Goal: Find specific page/section: Find specific page/section

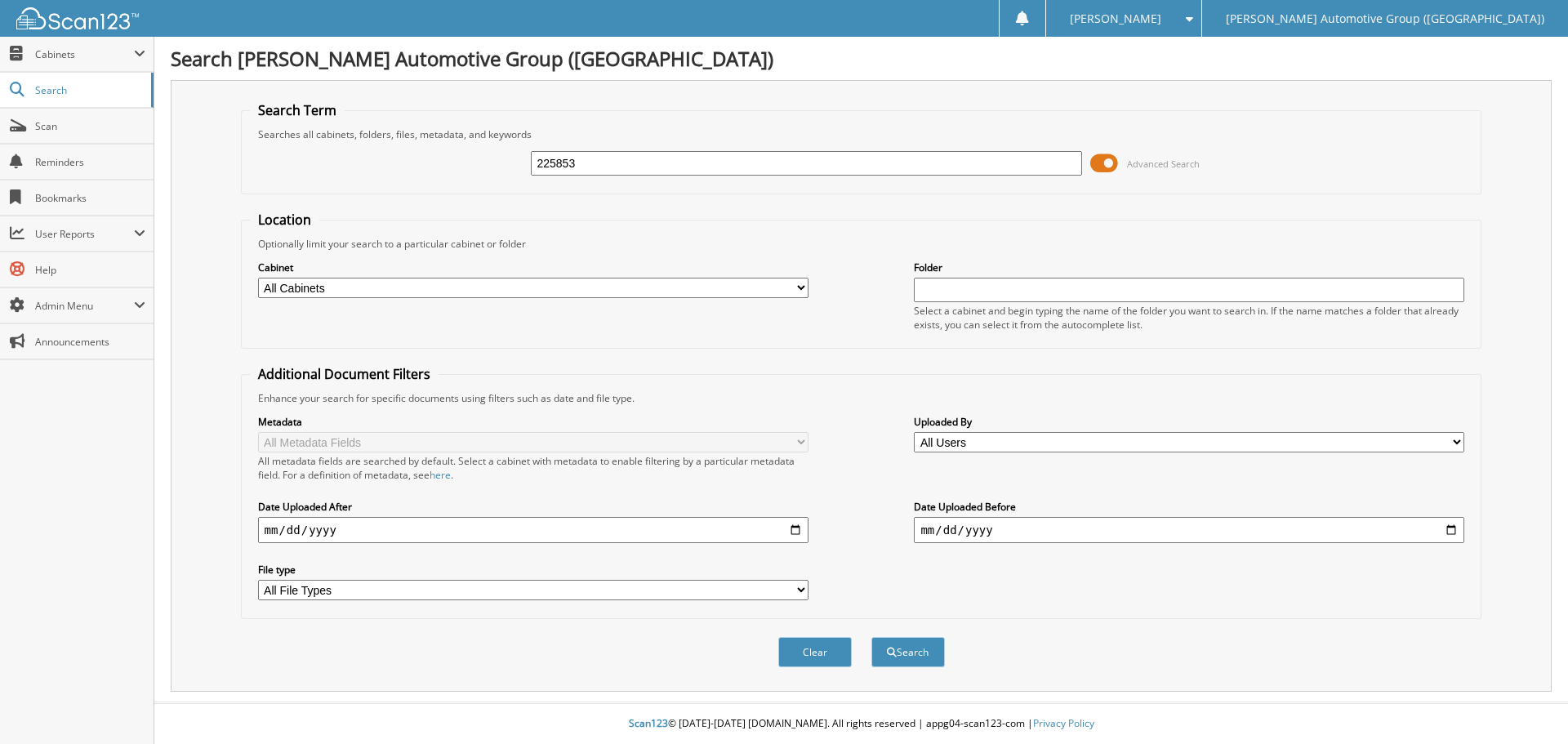
type input "225853"
click at [872, 637] on button "Search" at bounding box center [908, 652] width 74 height 31
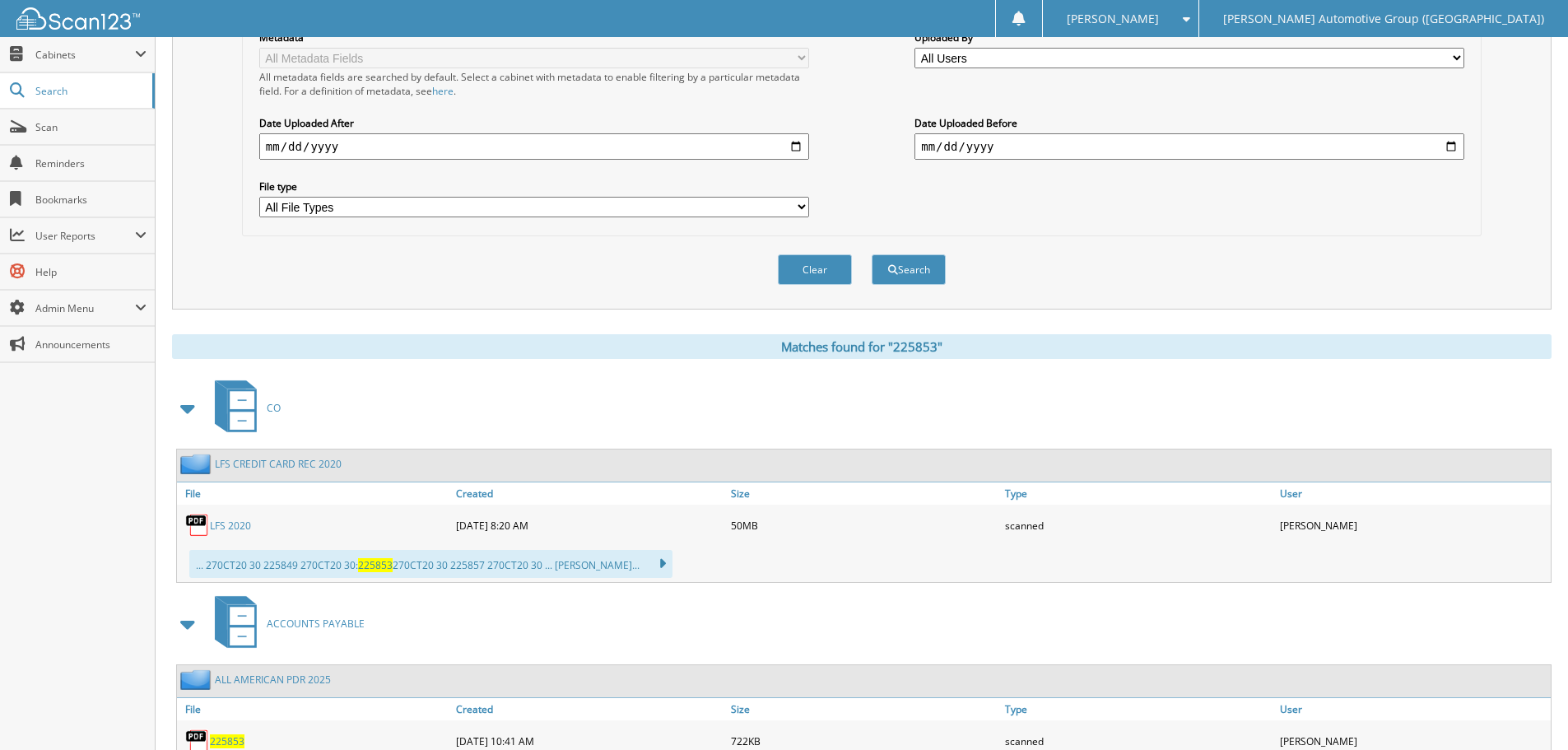
scroll to position [478, 0]
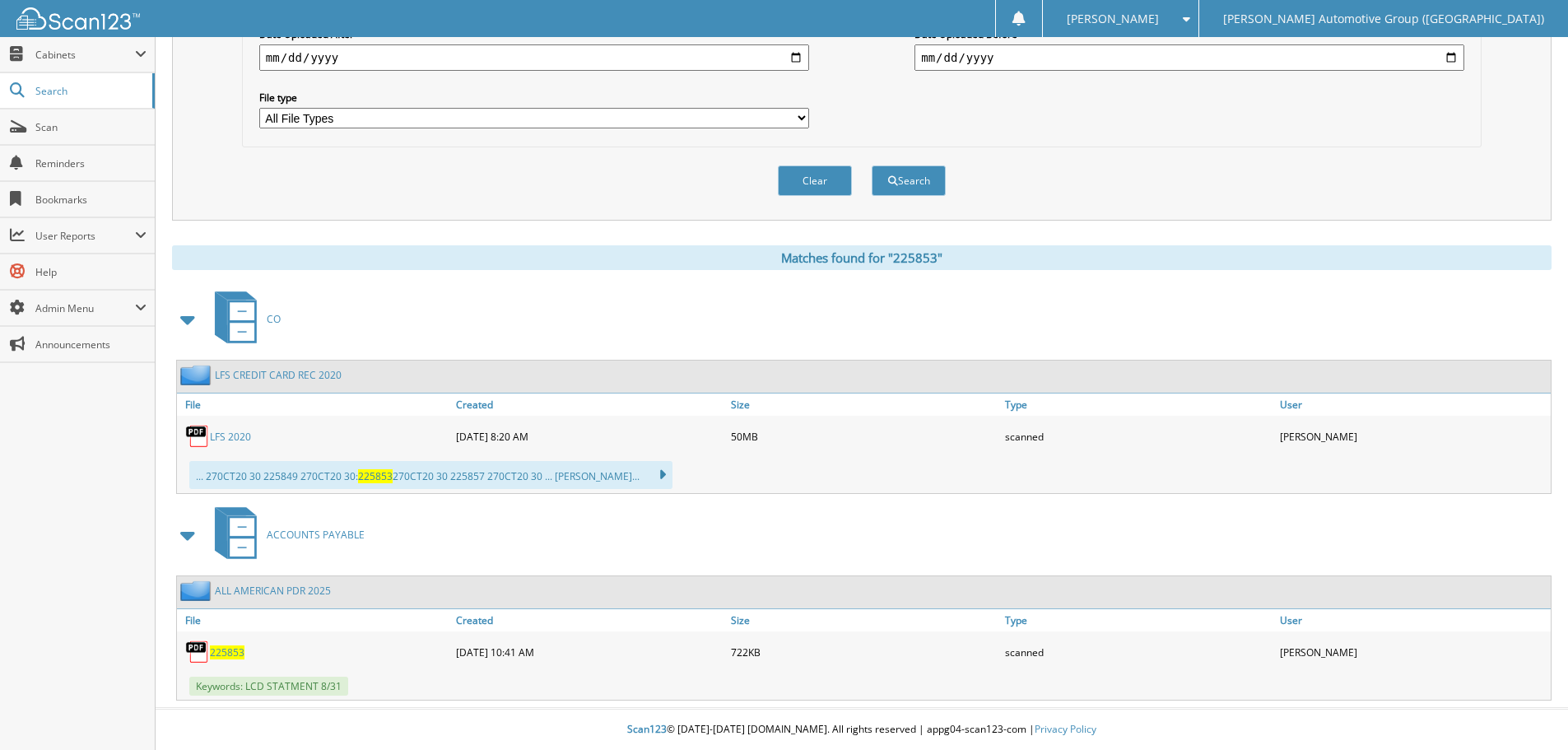
click at [230, 649] on span "225853" at bounding box center [227, 653] width 34 height 14
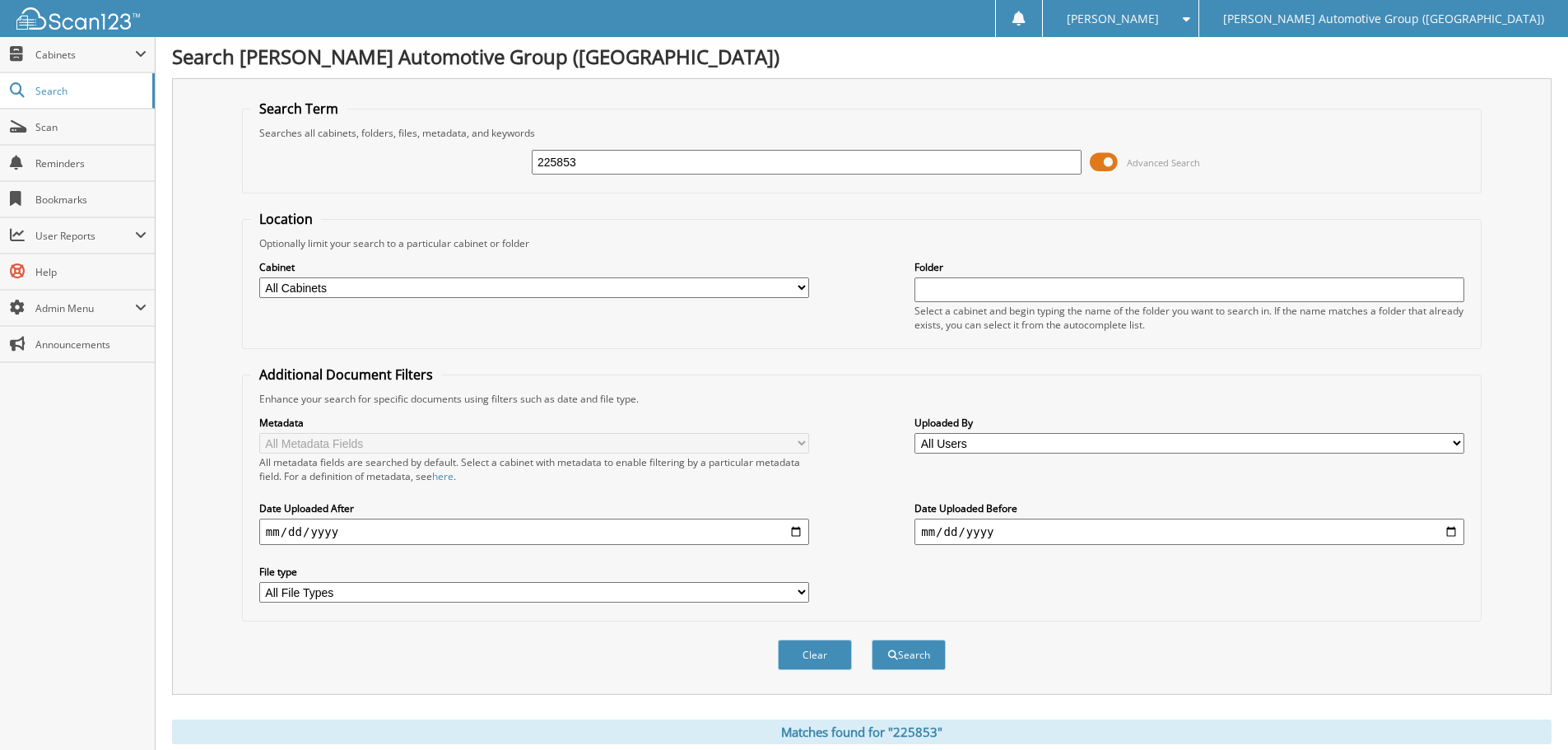
scroll to position [0, 0]
drag, startPoint x: 666, startPoint y: 163, endPoint x: 456, endPoint y: 156, distance: 210.1
click at [456, 156] on div "225853 Advanced Search" at bounding box center [862, 164] width 1222 height 44
type input "225850"
click at [871, 642] on button "Search" at bounding box center [908, 657] width 74 height 31
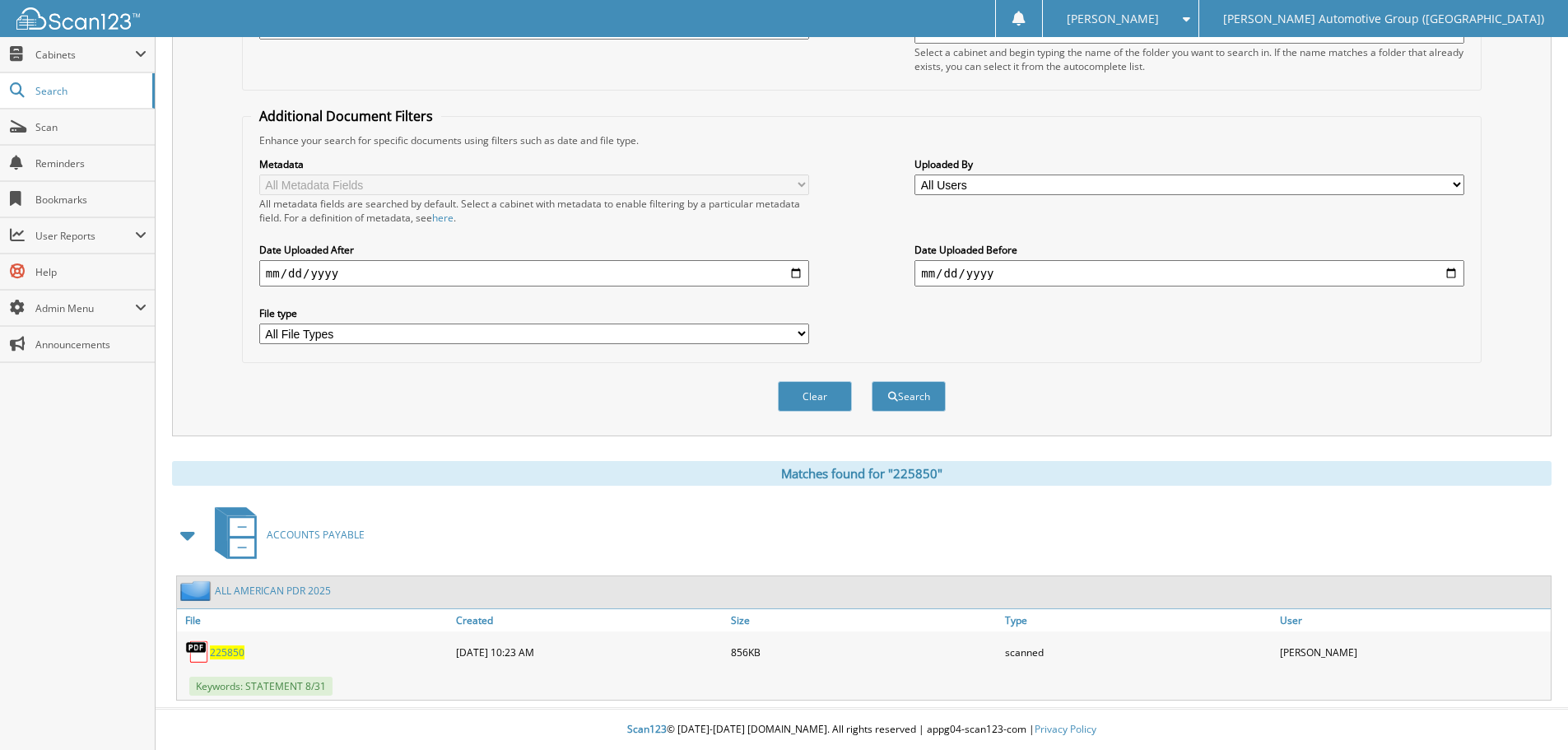
scroll to position [262, 0]
click at [222, 655] on span "225850" at bounding box center [227, 653] width 34 height 14
